Goal: Information Seeking & Learning: Learn about a topic

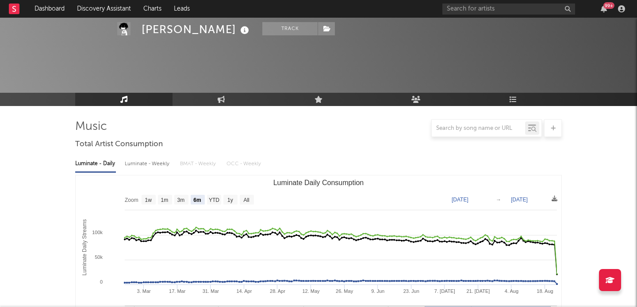
select select "6m"
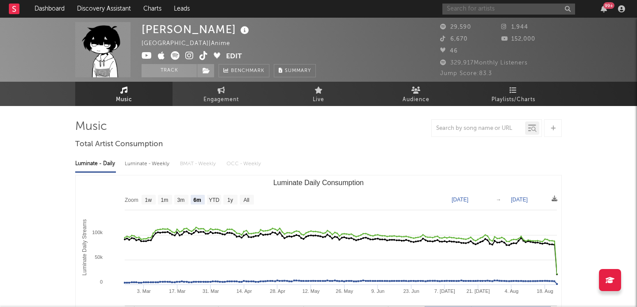
click at [470, 10] on input "text" at bounding box center [508, 9] width 133 height 11
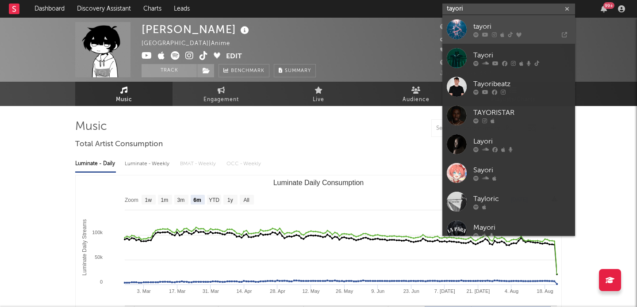
type input "tayori"
click at [487, 25] on div "tayori" at bounding box center [521, 26] width 97 height 11
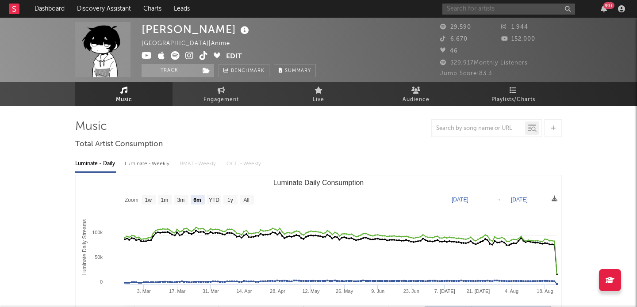
click at [470, 12] on input "text" at bounding box center [508, 9] width 133 height 11
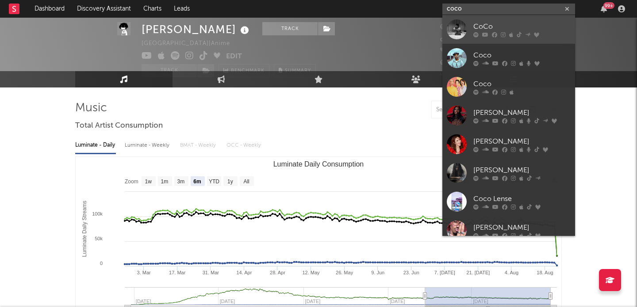
paste input "https://open.spotify.com/artist/4oKVLMwPEuX5H4T7F2i2fh?si=t0mRSzgASQmemnRR3q4ffA"
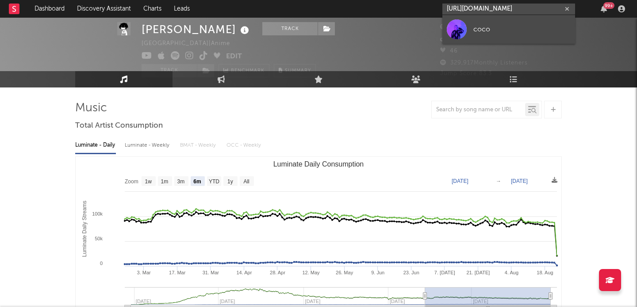
type input "https://open.spotify.com/artist/4oKVLMwPEuX5H4T7F2i2fh?si=t0mRSzgASQmemnRR3q4ffA"
click at [501, 25] on div "coco" at bounding box center [521, 29] width 97 height 11
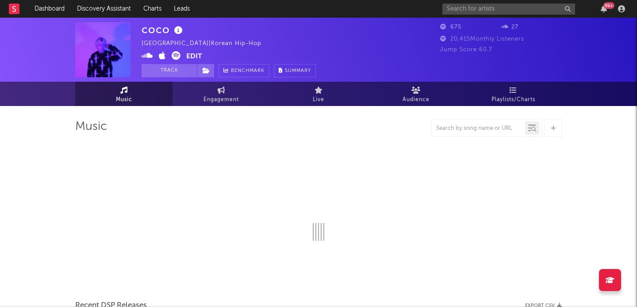
select select "6m"
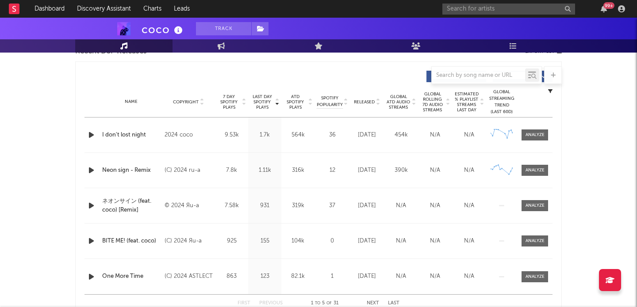
scroll to position [327, 0]
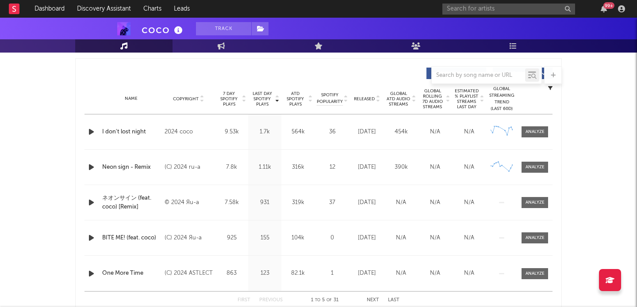
click at [587, 131] on div "coco Track Japan | Korean Hip-Hop Edit Track Benchmark Summary 675 27 20,415 Mo…" at bounding box center [318, 213] width 637 height 1046
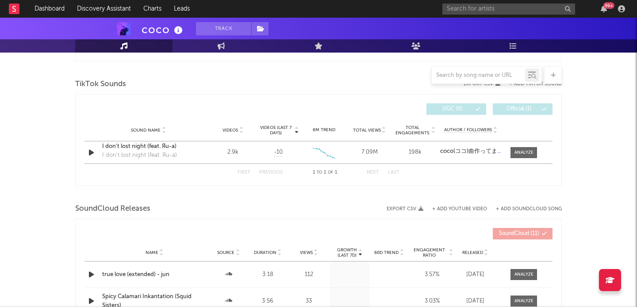
scroll to position [0, 0]
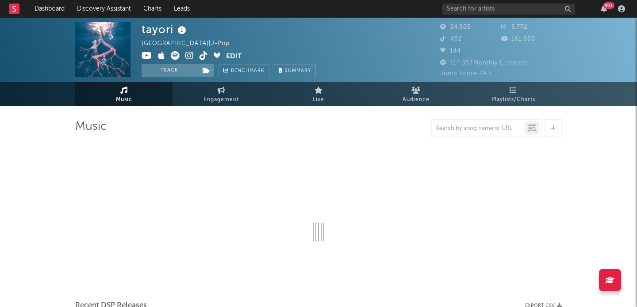
select select "6m"
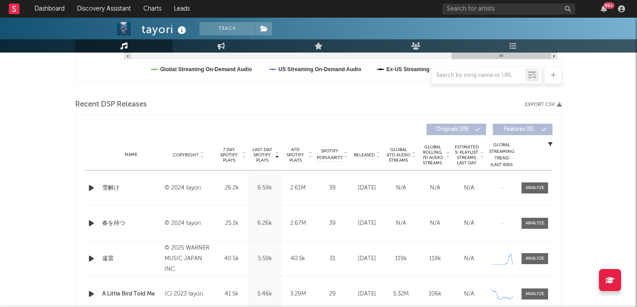
scroll to position [329, 0]
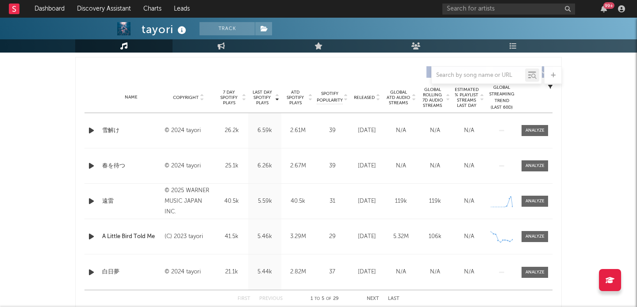
click at [245, 100] on icon at bounding box center [244, 100] width 4 height 4
click at [577, 170] on div "tayori Track [GEOGRAPHIC_DATA] | J-Pop Edit Track Benchmark Summary 24,505 5,77…" at bounding box center [318, 250] width 637 height 1123
